Goal: Task Accomplishment & Management: Use online tool/utility

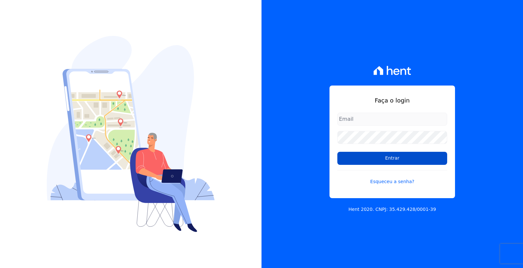
type input "cobranca@loulycaixe.com.br"
click at [385, 163] on input "Entrar" at bounding box center [392, 158] width 110 height 13
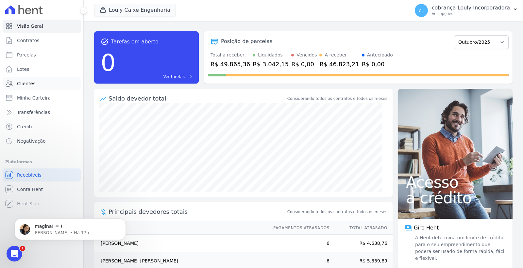
click at [34, 85] on link "Clientes" at bounding box center [42, 83] width 78 height 13
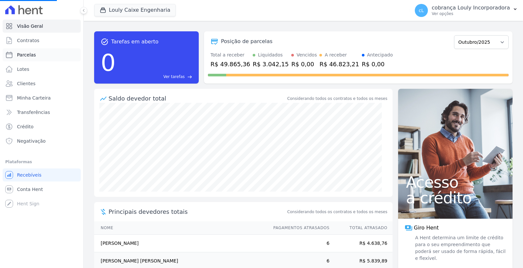
click at [38, 58] on link "Parcelas" at bounding box center [42, 54] width 78 height 13
select select
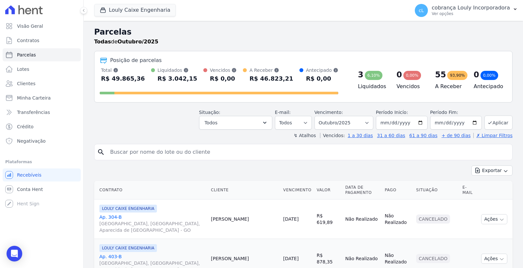
click at [155, 152] on input "search" at bounding box center [308, 152] width 404 height 13
paste input "[PERSON_NAME]"
type input "[PERSON_NAME]"
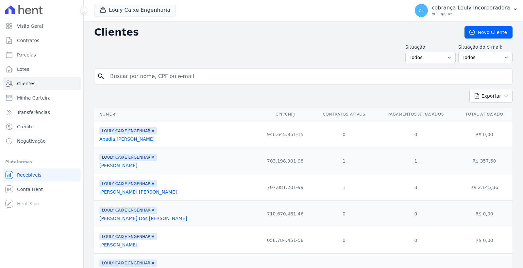
click at [375, 123] on td "0" at bounding box center [415, 134] width 81 height 26
click at [42, 57] on link "Parcelas" at bounding box center [42, 54] width 78 height 13
select select
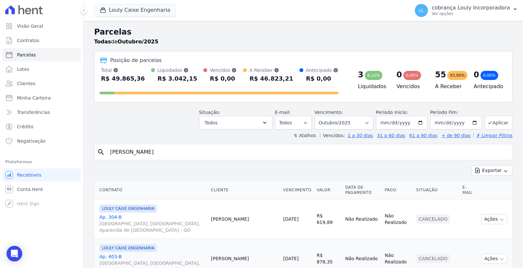
select select
click at [208, 149] on input "search" at bounding box center [308, 152] width 404 height 13
paste input "[PERSON_NAME]"
type input "[PERSON_NAME]"
click at [354, 123] on select "Filtrar por período ──────── Todos os meses Setembro/2024 Outubro/2024 Novembro…" at bounding box center [344, 123] width 59 height 14
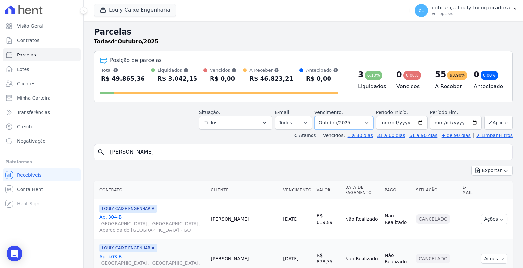
select select "all"
click at [319, 116] on select "Filtrar por período ──────── Todos os meses Setembro/2024 Outubro/2024 Novembro…" at bounding box center [344, 123] width 59 height 14
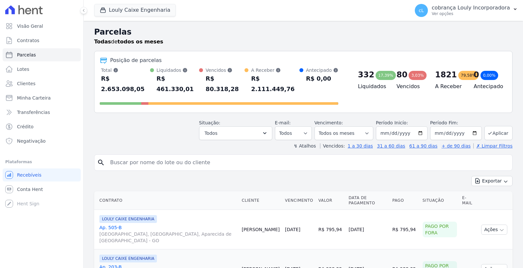
select select
click at [190, 156] on input "search" at bounding box center [308, 162] width 404 height 13
paste input "[PERSON_NAME]"
type input "[PERSON_NAME]"
select select
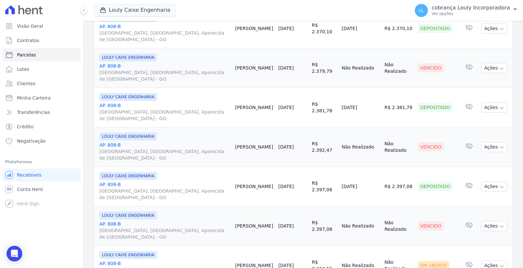
scroll to position [218, 0]
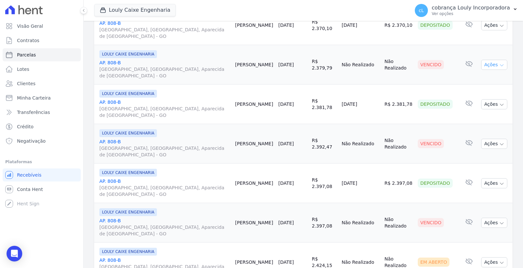
click at [499, 64] on icon "button" at bounding box center [501, 65] width 5 height 5
click at [389, 68] on td "Não Realizado" at bounding box center [398, 65] width 33 height 40
click at [339, 66] on td "Não Realizado" at bounding box center [360, 65] width 43 height 40
click at [122, 69] on span "[GEOGRAPHIC_DATA], [GEOGRAPHIC_DATA], Aparecida de [GEOGRAPHIC_DATA] - GO" at bounding box center [164, 72] width 130 height 13
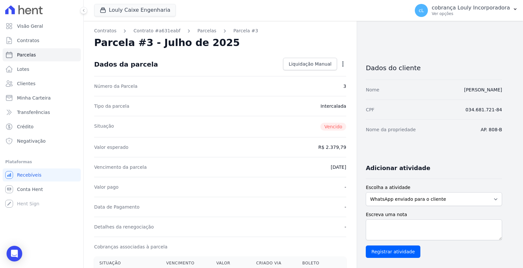
click at [343, 62] on icon "button" at bounding box center [342, 63] width 1 height 5
click at [85, 11] on icon at bounding box center [84, 11] width 4 height 4
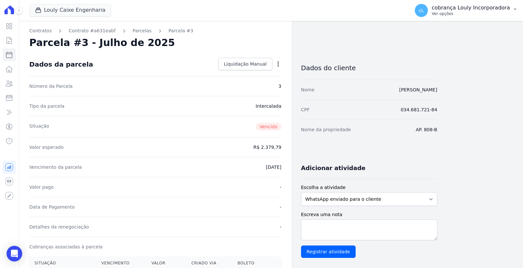
click at [484, 10] on p "cobrança Louly Incorporadora" at bounding box center [471, 8] width 78 height 7
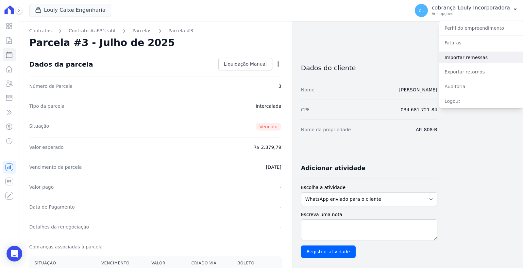
click at [474, 56] on link "Importar remessas" at bounding box center [482, 58] width 84 height 12
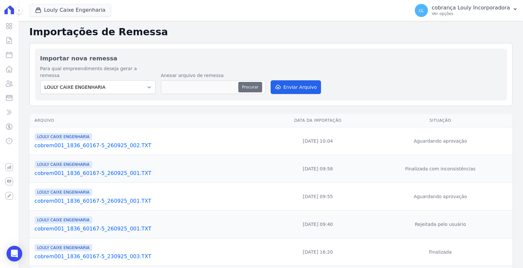
click at [250, 82] on button "Procurar" at bounding box center [250, 87] width 24 height 10
type input "cobrem001_1836_60167-5_011025_001.TXT"
click at [299, 80] on button "Enviar Arquivo" at bounding box center [296, 87] width 50 height 14
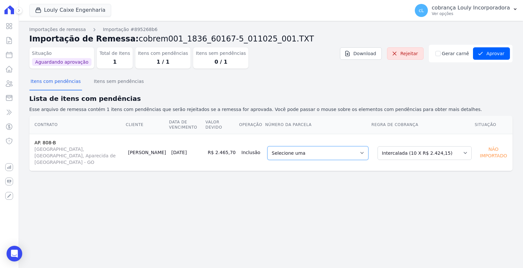
click at [328, 151] on select "Selecione uma 3 - [DATE] - R$ 2.379,79 - Vencido 4 - [DATE] - R$ 2.392,47 - Ven…" at bounding box center [318, 154] width 101 height 14
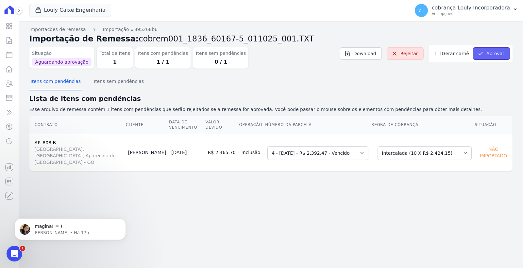
click at [496, 55] on button "Aprovar" at bounding box center [491, 53] width 37 height 12
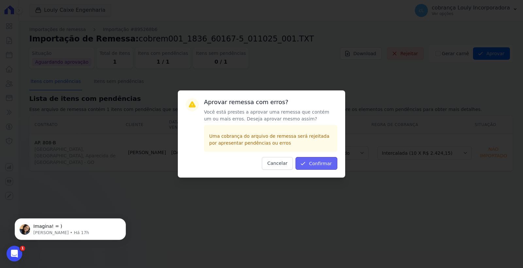
click at [324, 165] on button "Confirmar" at bounding box center [317, 163] width 42 height 13
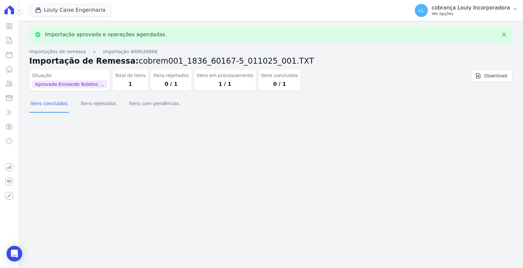
click at [462, 11] on p "Ver opções" at bounding box center [471, 13] width 78 height 5
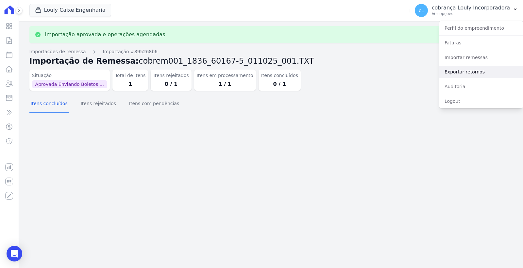
click at [464, 71] on link "Exportar retornos" at bounding box center [482, 72] width 84 height 12
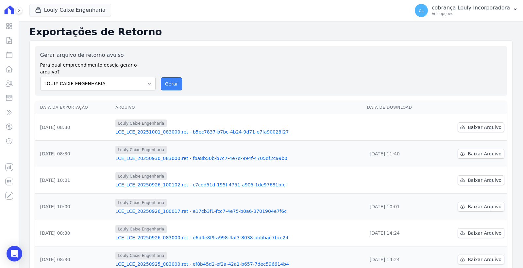
click at [168, 78] on button "Gerar" at bounding box center [172, 84] width 22 height 13
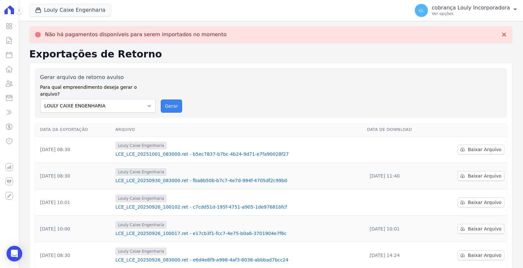
click at [165, 102] on button "Gerar" at bounding box center [172, 106] width 22 height 13
click at [10, 68] on icon at bounding box center [9, 69] width 8 height 8
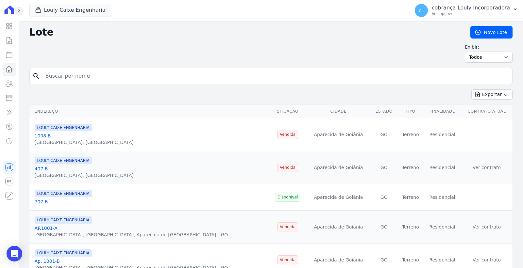
click at [17, 10] on icon at bounding box center [19, 11] width 4 height 4
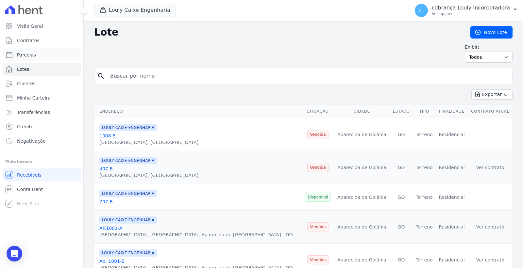
click at [32, 52] on span "Parcelas" at bounding box center [26, 55] width 19 height 7
click at [179, 78] on input "search" at bounding box center [308, 76] width 404 height 13
paste input "\\srv-uau-bd\UAU\CAIXA\COBRANCA\REMESSA TEMPORARIA\"
type input "\\srv-uau-bd\UAU\CAIXA\COBRANCA\REMESSA TEMPORARIA\"
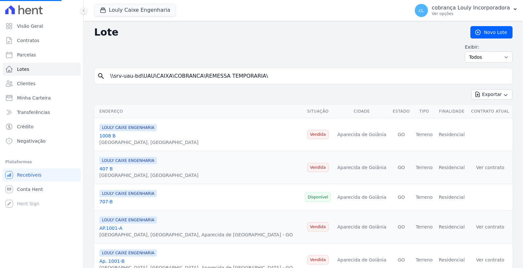
select select
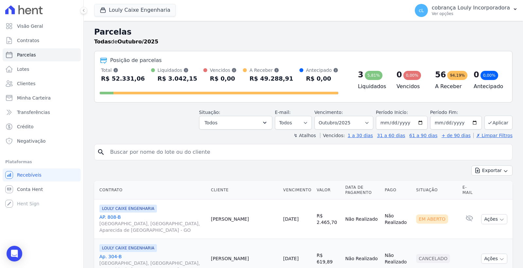
click at [181, 151] on input "search" at bounding box center [308, 152] width 404 height 13
paste input "[PERSON_NAME]"
type input "[PERSON_NAME]"
select select
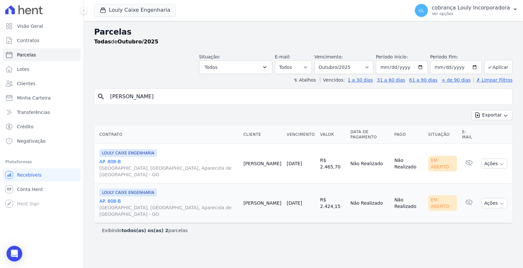
click at [227, 165] on span "[GEOGRAPHIC_DATA], [GEOGRAPHIC_DATA], Aparecida de [GEOGRAPHIC_DATA] - GO" at bounding box center [168, 171] width 139 height 13
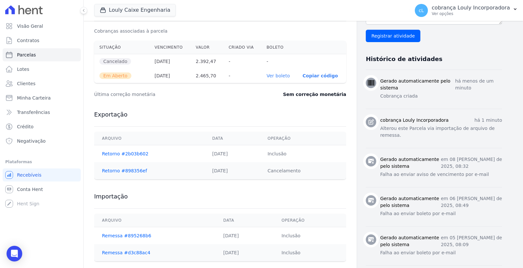
scroll to position [218, 0]
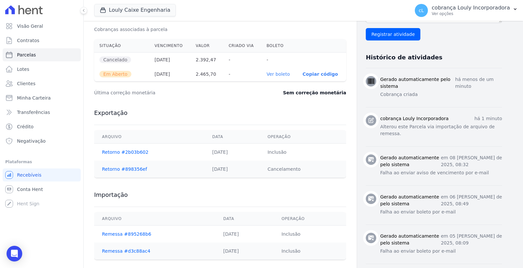
click at [282, 76] on link "Ver boleto" at bounding box center [278, 74] width 23 height 5
click at [49, 27] on link "Visão Geral" at bounding box center [42, 26] width 78 height 13
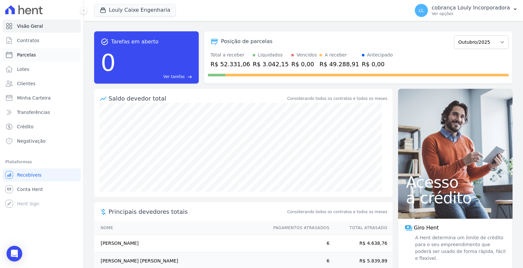
click at [38, 54] on link "Parcelas" at bounding box center [42, 54] width 78 height 13
select select
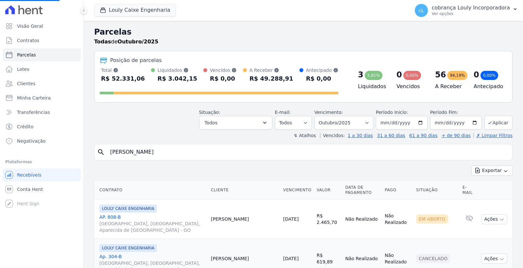
select select
